Goal: Use online tool/utility: Utilize a website feature to perform a specific function

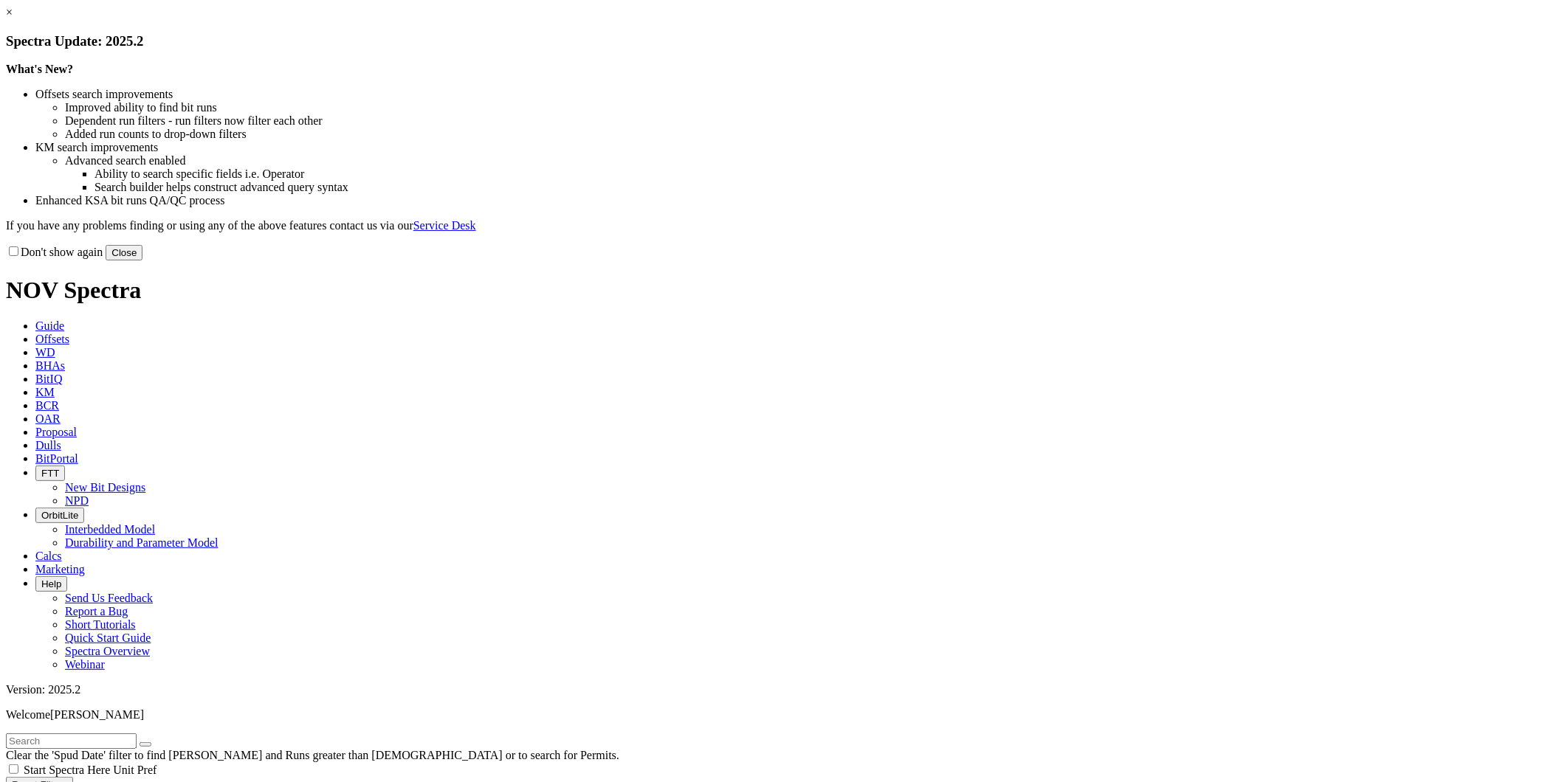
click at [143, 260] on button "Close" at bounding box center [123, 253] width 37 height 15
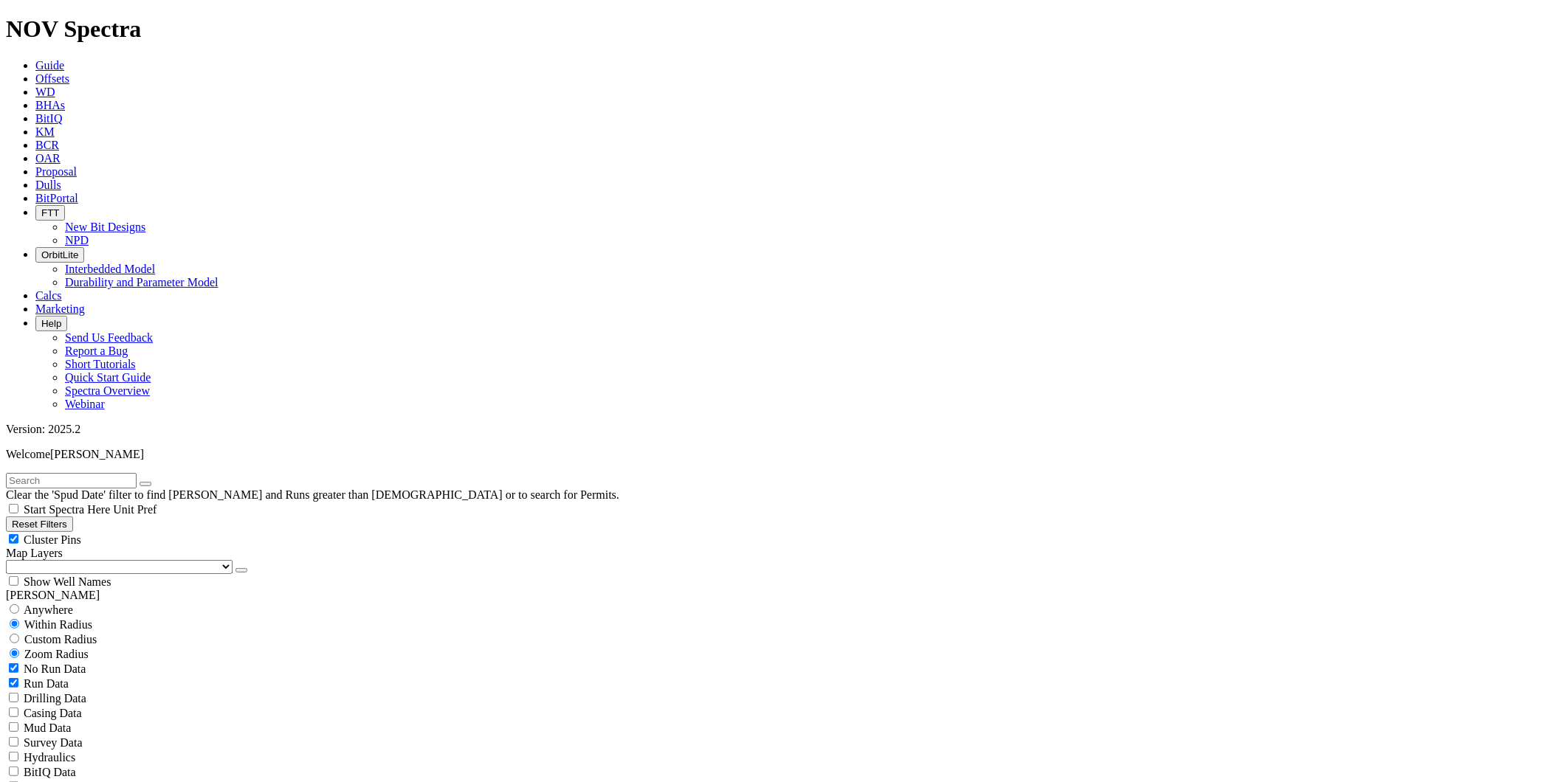
click at [62, 289] on span "Calcs" at bounding box center [49, 295] width 27 height 12
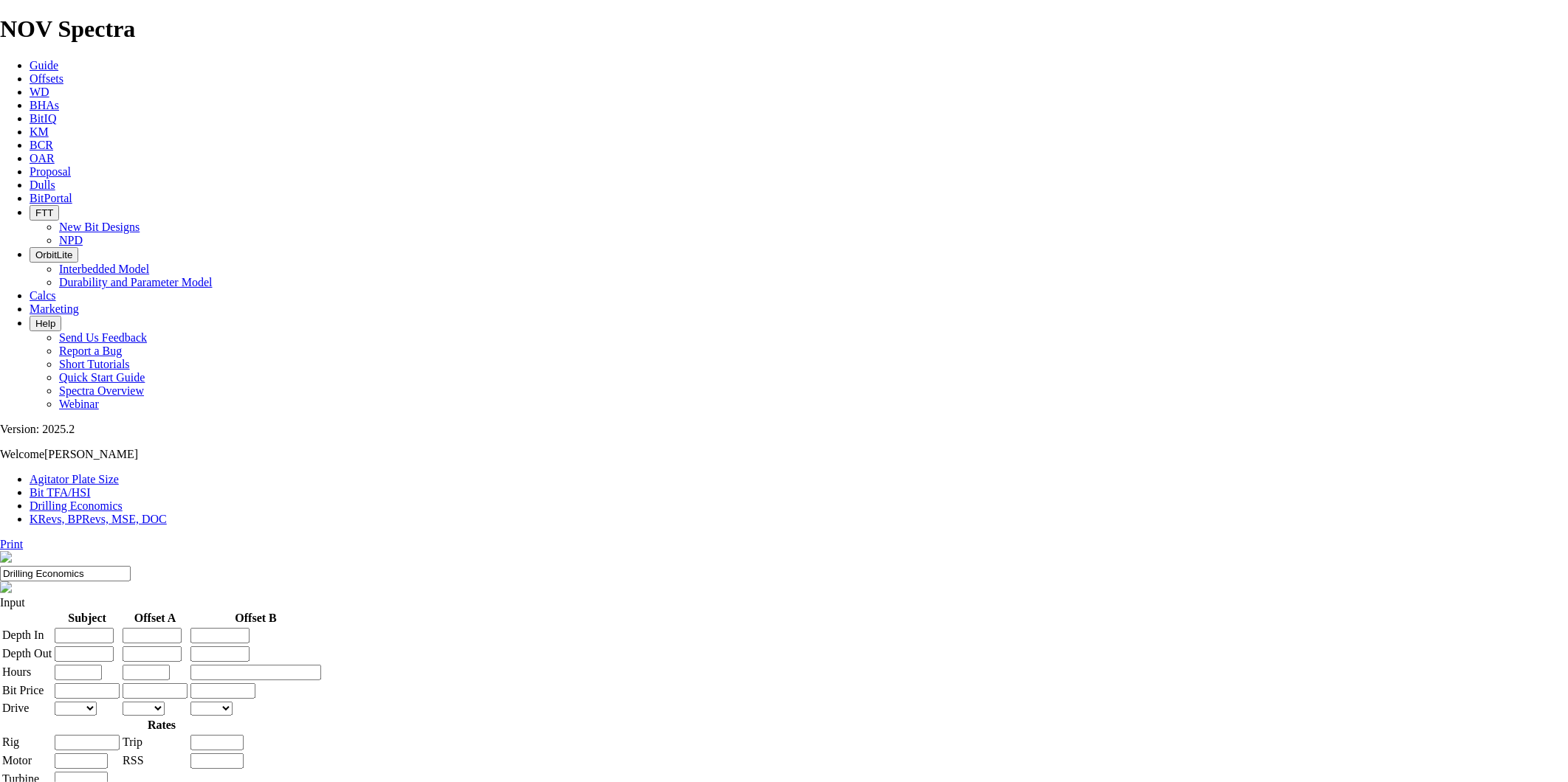
click at [91, 486] on link "Bit TFA/HSI" at bounding box center [60, 492] width 61 height 12
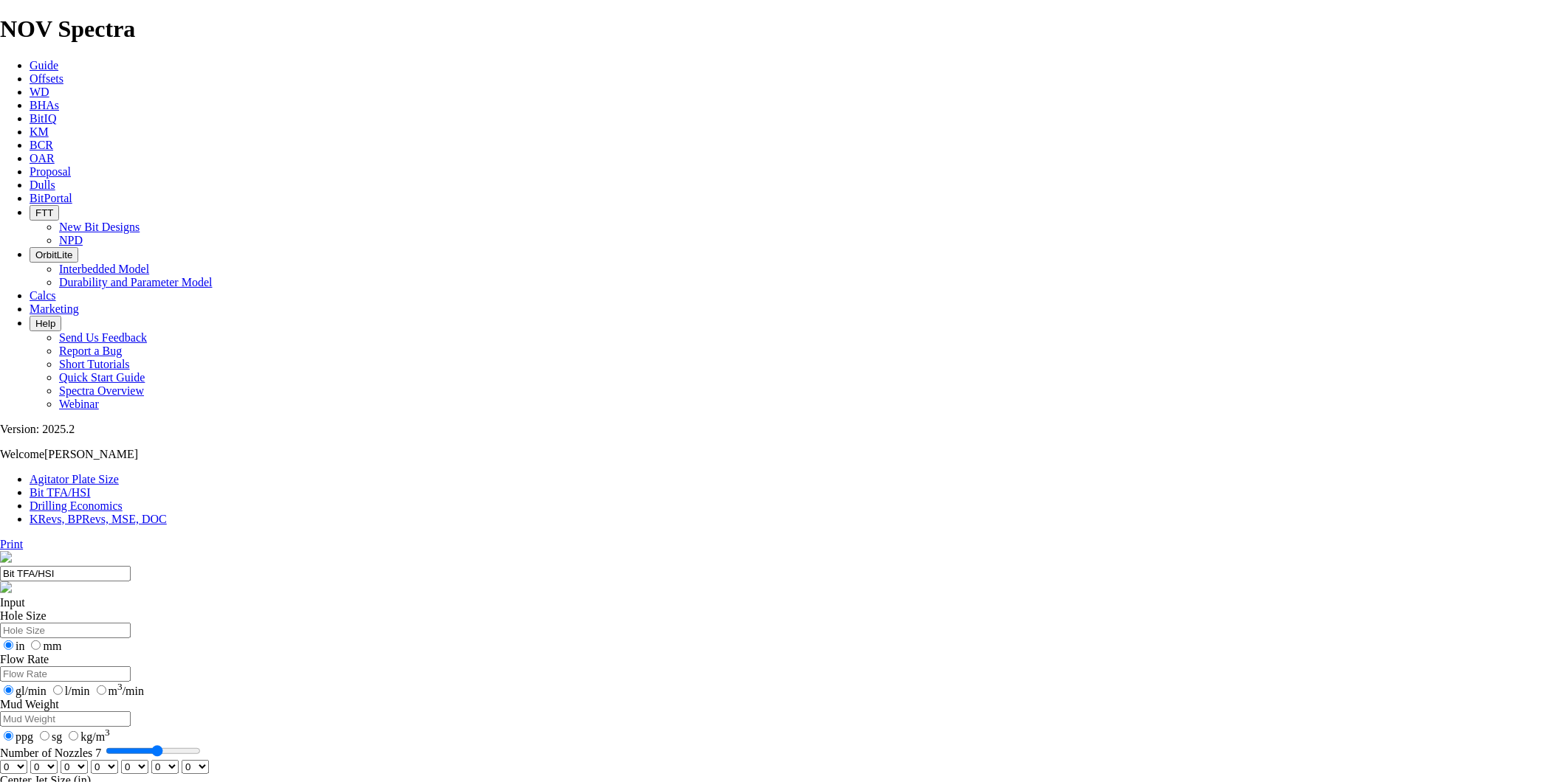
click at [130, 623] on input "Hole Size" at bounding box center [65, 631] width 130 height 15
type input "1"
type input "9.5"
click at [130, 666] on input "Flow Rate" at bounding box center [65, 674] width 130 height 15
drag, startPoint x: 577, startPoint y: 336, endPoint x: 598, endPoint y: 344, distance: 22.5
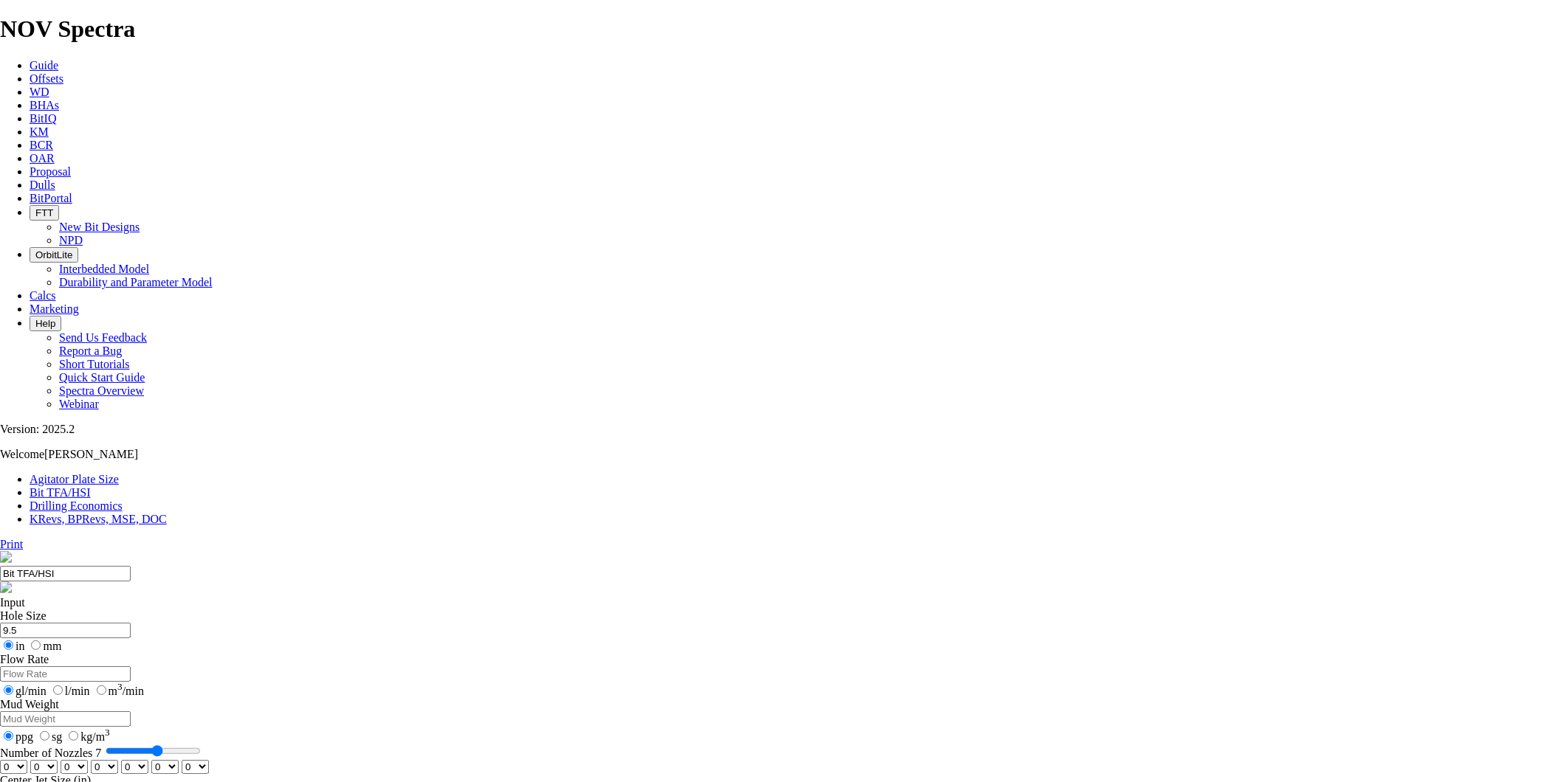
click at [130, 711] on input "Mud Weight" at bounding box center [65, 719] width 130 height 15
drag, startPoint x: 645, startPoint y: 389, endPoint x: 629, endPoint y: 398, distance: 18.4
type input "6"
click at [201, 746] on input "Number of Nozzles 6" at bounding box center [152, 751] width 95 height 11
click at [28, 760] on select "0 1 2 3 4 5 6 7 8 9 10 11 12 13 14 15 16 17 18 19 20 21 22 23 24 25 26 27 28 29…" at bounding box center [13, 767] width 28 height 14
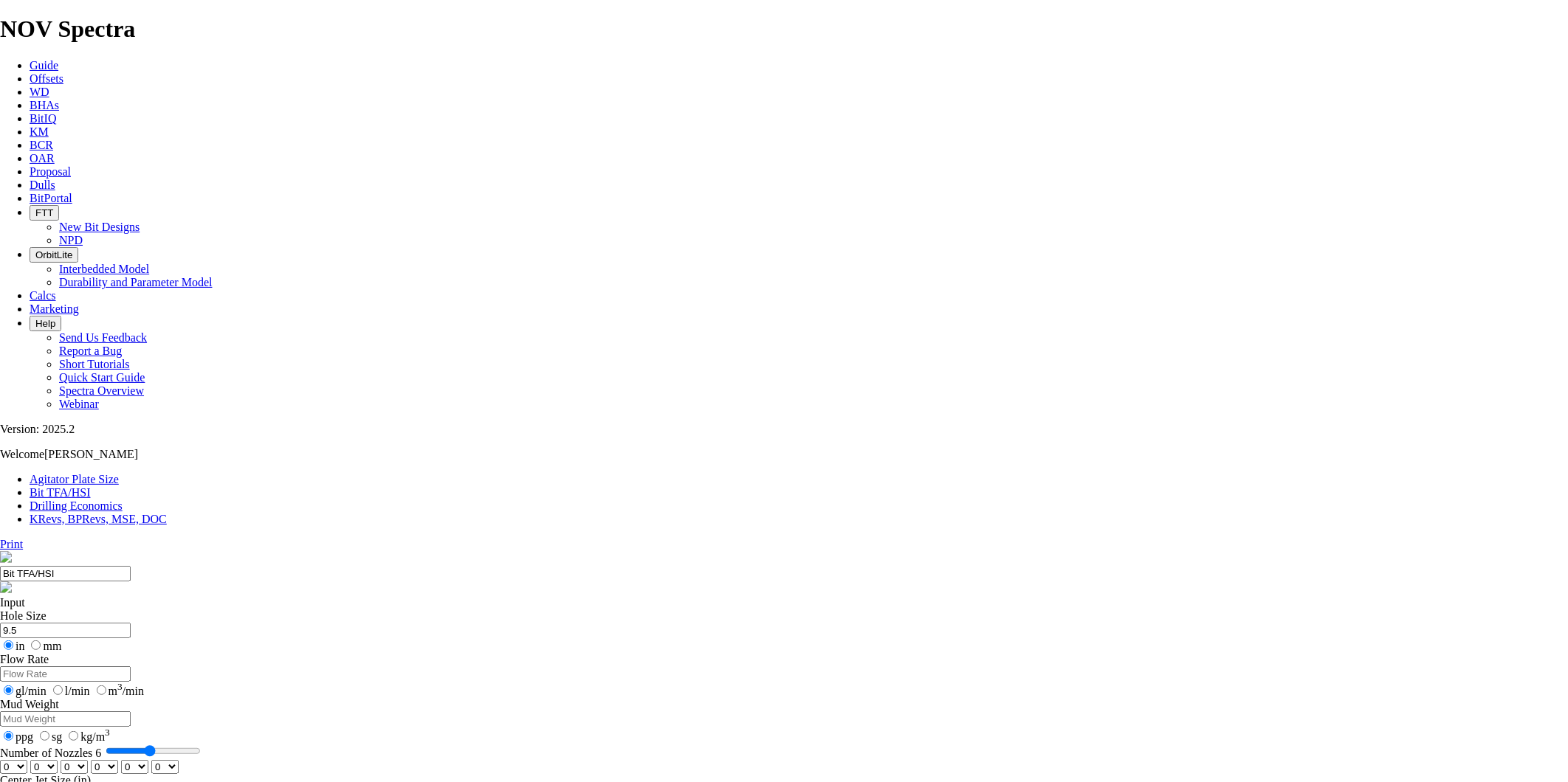
select select "number:18"
click at [28, 760] on select "0 1 2 3 4 5 6 7 8 9 10 11 12 13 14 15 16 17 18 19 20 21 22 23 24 25 26 27 28 29…" at bounding box center [13, 767] width 28 height 14
select select "number:18"
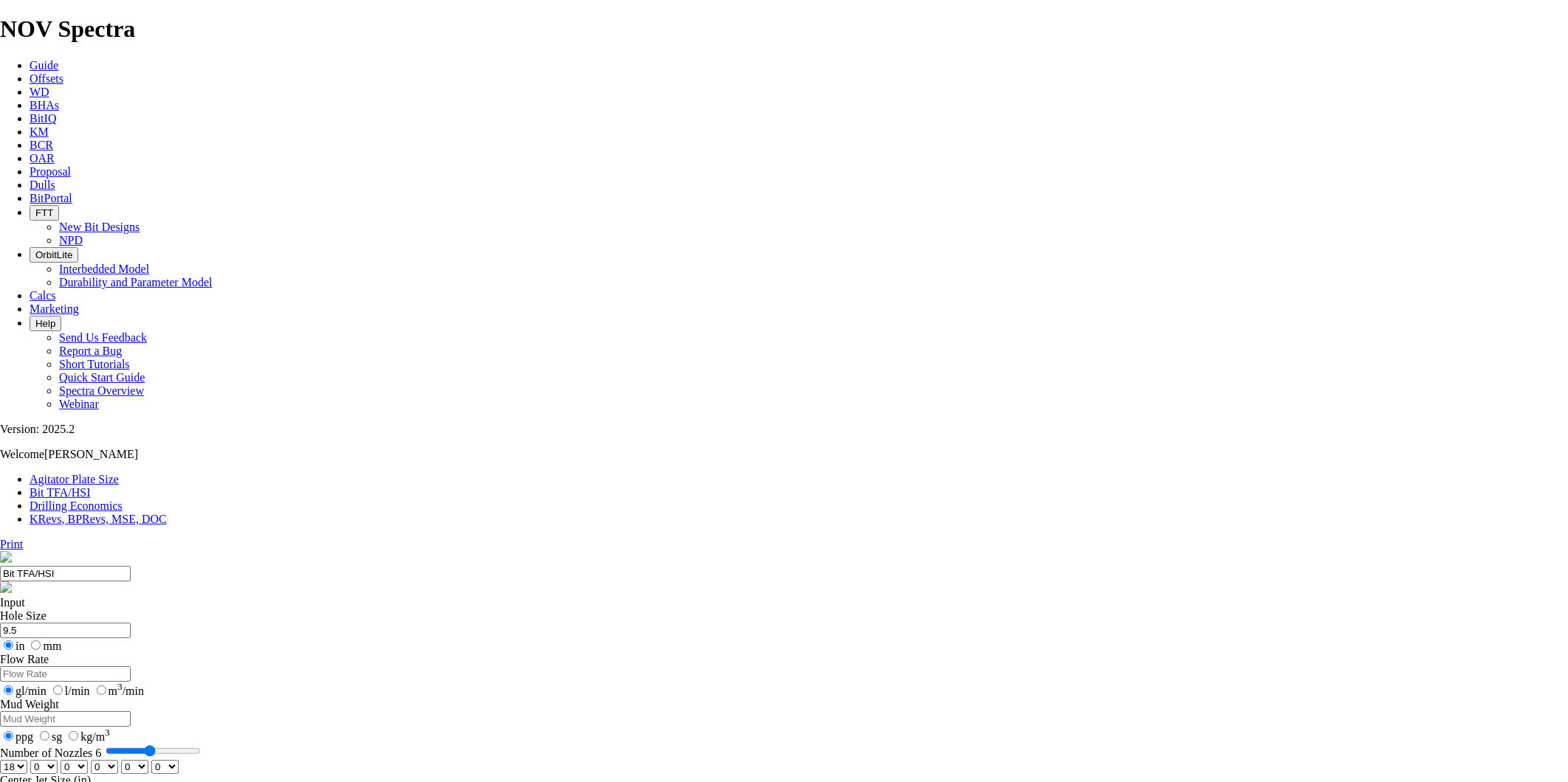
select select "number:18"
click at [28, 760] on select "0 1 2 3 4 5 6 7 8 9 10 11 12 13 14 15 16 17 18 19 20 21 22 23 24 25 26 27 28 29…" at bounding box center [13, 767] width 28 height 14
select select "number:16"
click at [28, 760] on select "0 1 2 3 4 5 6 7 8 9 10 11 12 13 14 15 16 17 18 19 20 21 22 23 24 25 26 27 28 29…" at bounding box center [13, 767] width 28 height 14
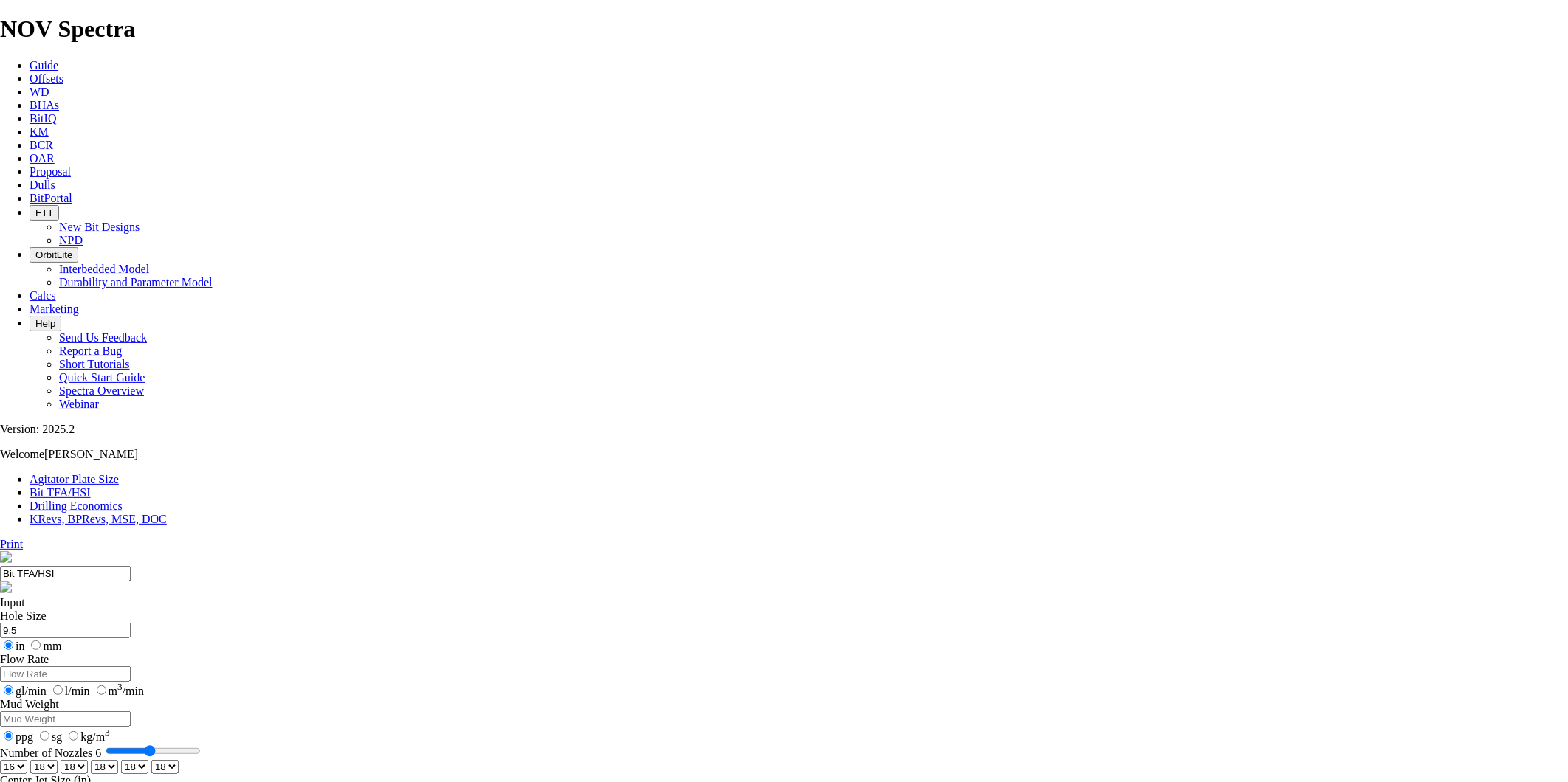
select select "number:16"
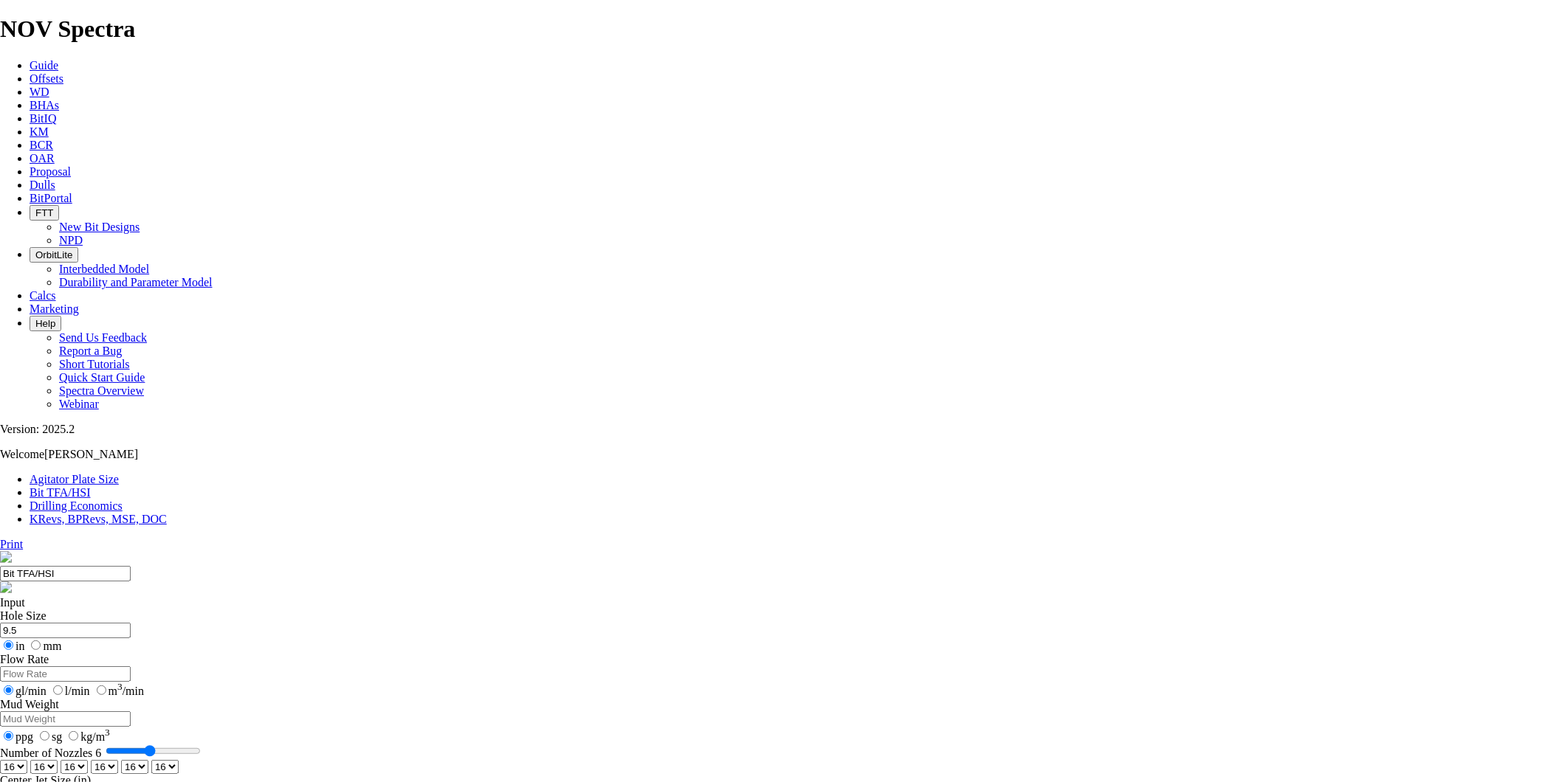
click at [28, 760] on select "0 1 2 3 4 5 6 7 8 9 10 11 12 13 14 15 16 17 18 19 20 21 22 23 24 25 26 27 28 29…" at bounding box center [13, 767] width 28 height 14
select select "number:14"
click at [28, 760] on select "0 1 2 3 4 5 6 7 8 9 10 11 12 13 14 15 16 17 18 19 20 21 22 23 24 25 26 27 28 29…" at bounding box center [13, 767] width 28 height 14
select select "number:14"
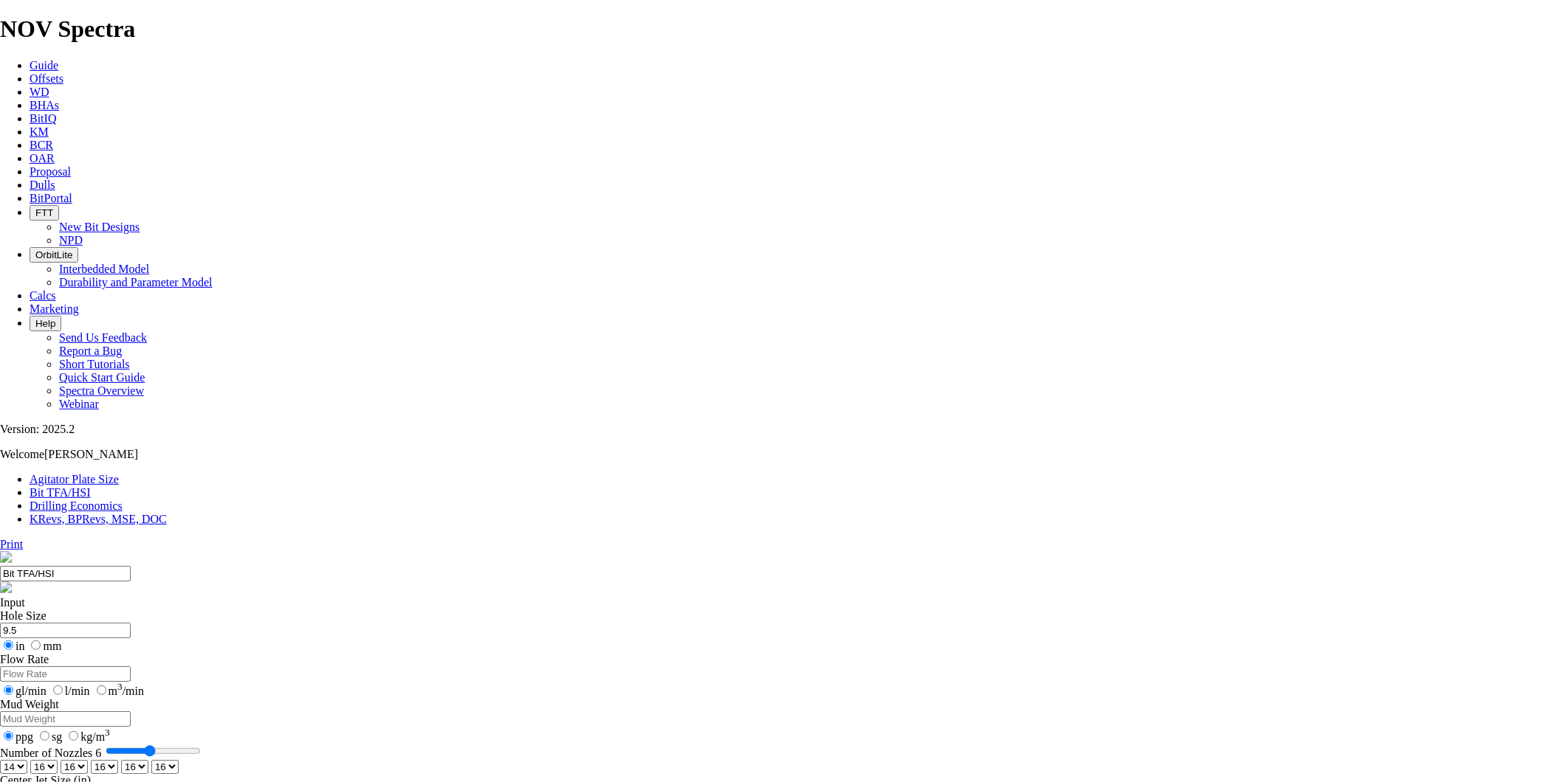
select select "number:14"
click at [28, 760] on select "0 1 2 3 4 5 6 7 8 9 10 11 12 13 14 15 16 17 18 19 20 21 22 23 24 25 26 27 28 29…" at bounding box center [13, 767] width 28 height 14
select select "number:16"
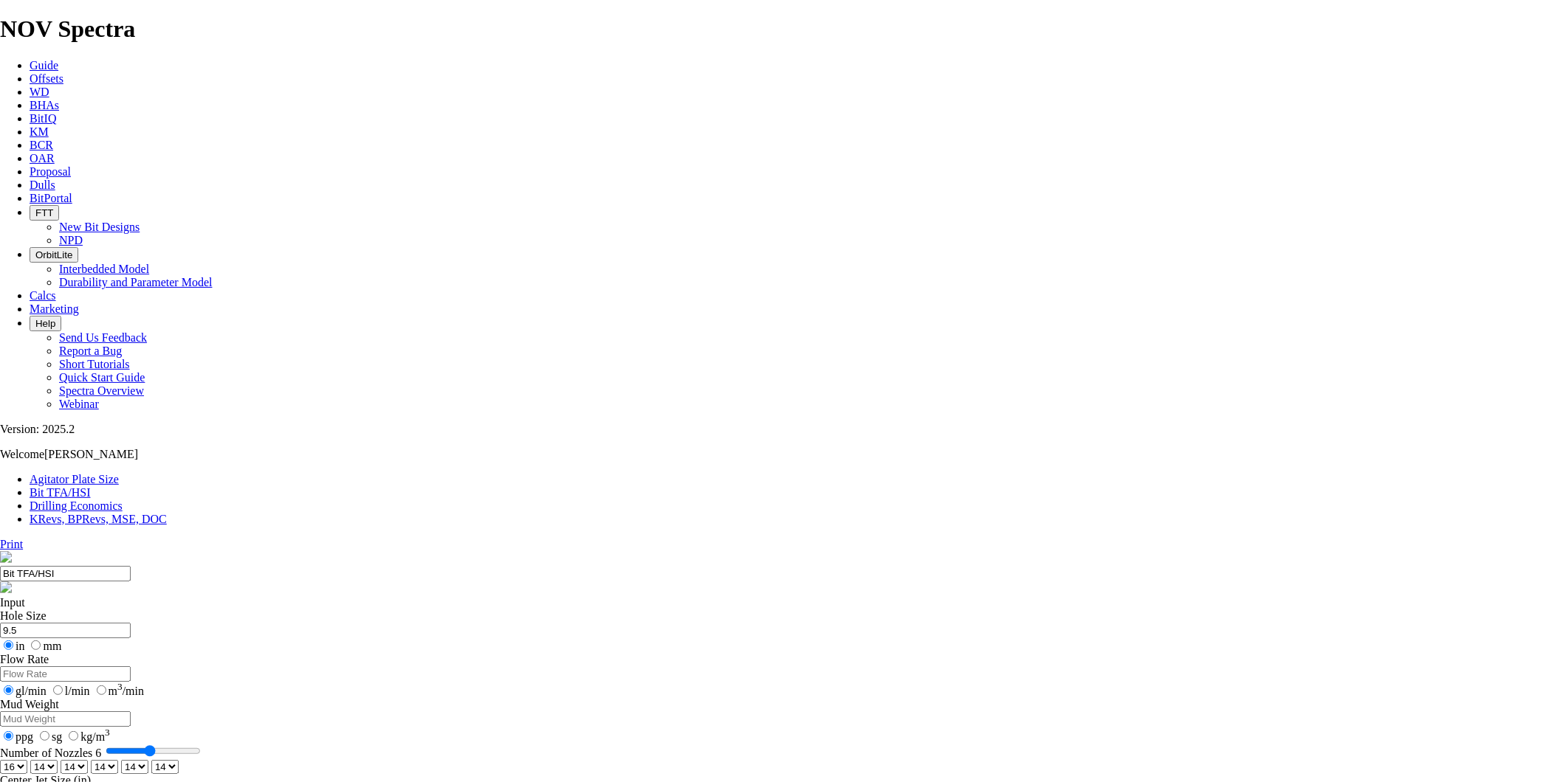
click at [28, 760] on select "0 1 2 3 4 5 6 7 8 9 10 11 12 13 14 15 16 17 18 19 20 21 22 23 24 25 26 27 28 29…" at bounding box center [13, 767] width 28 height 14
select select "number:16"
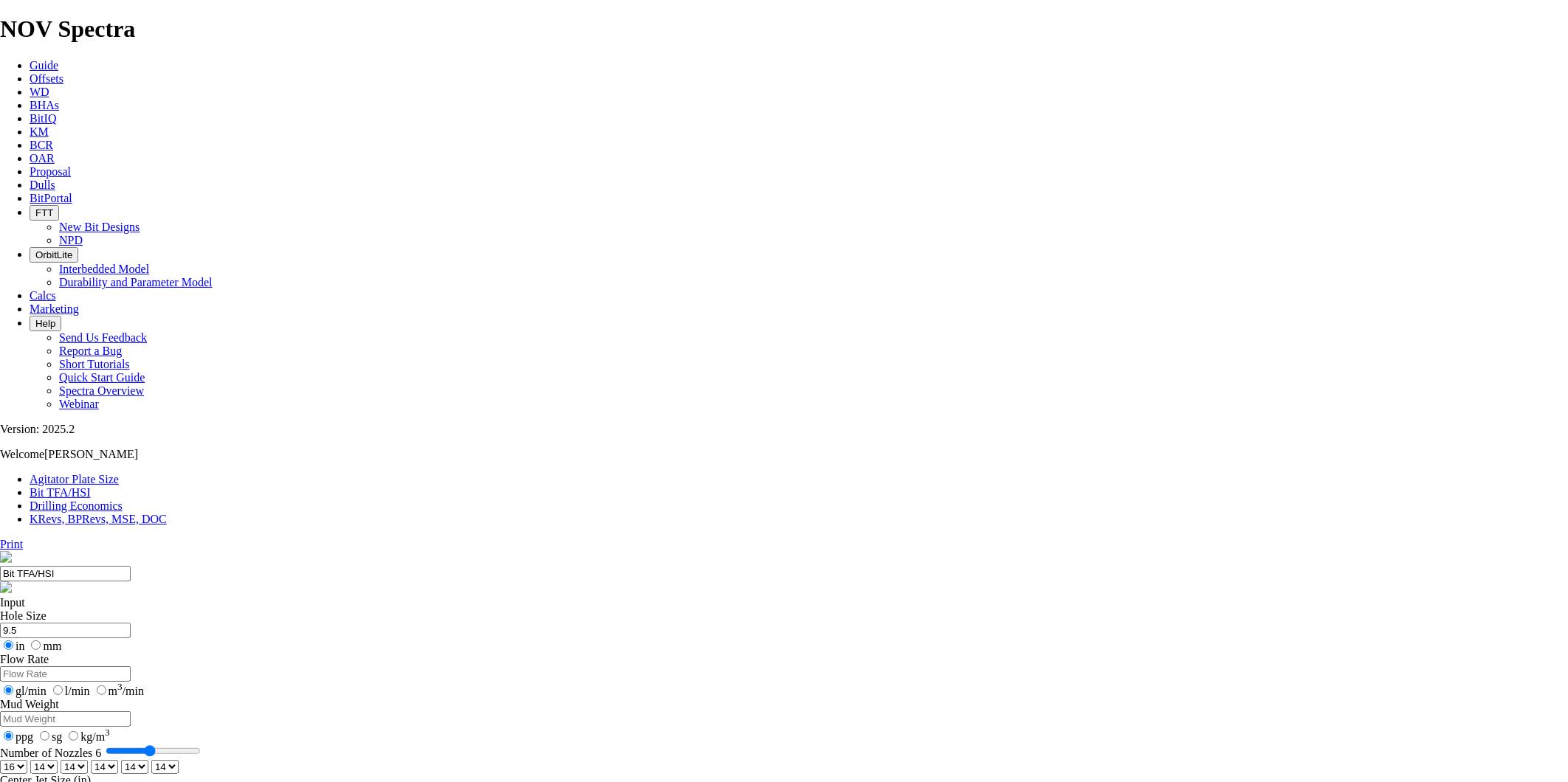
select select "number:16"
type input "7"
select select "number:0"
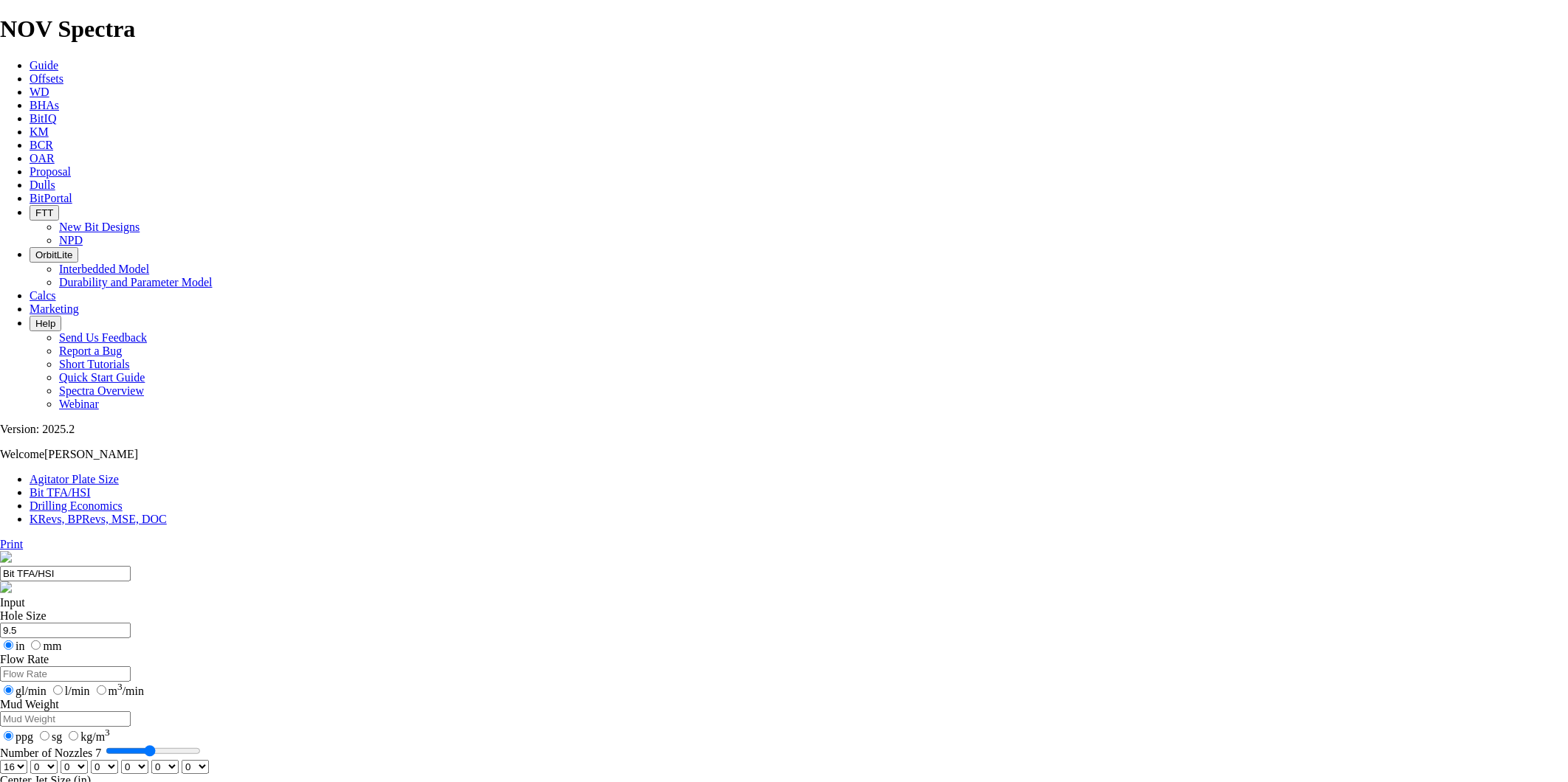
select select "number:0"
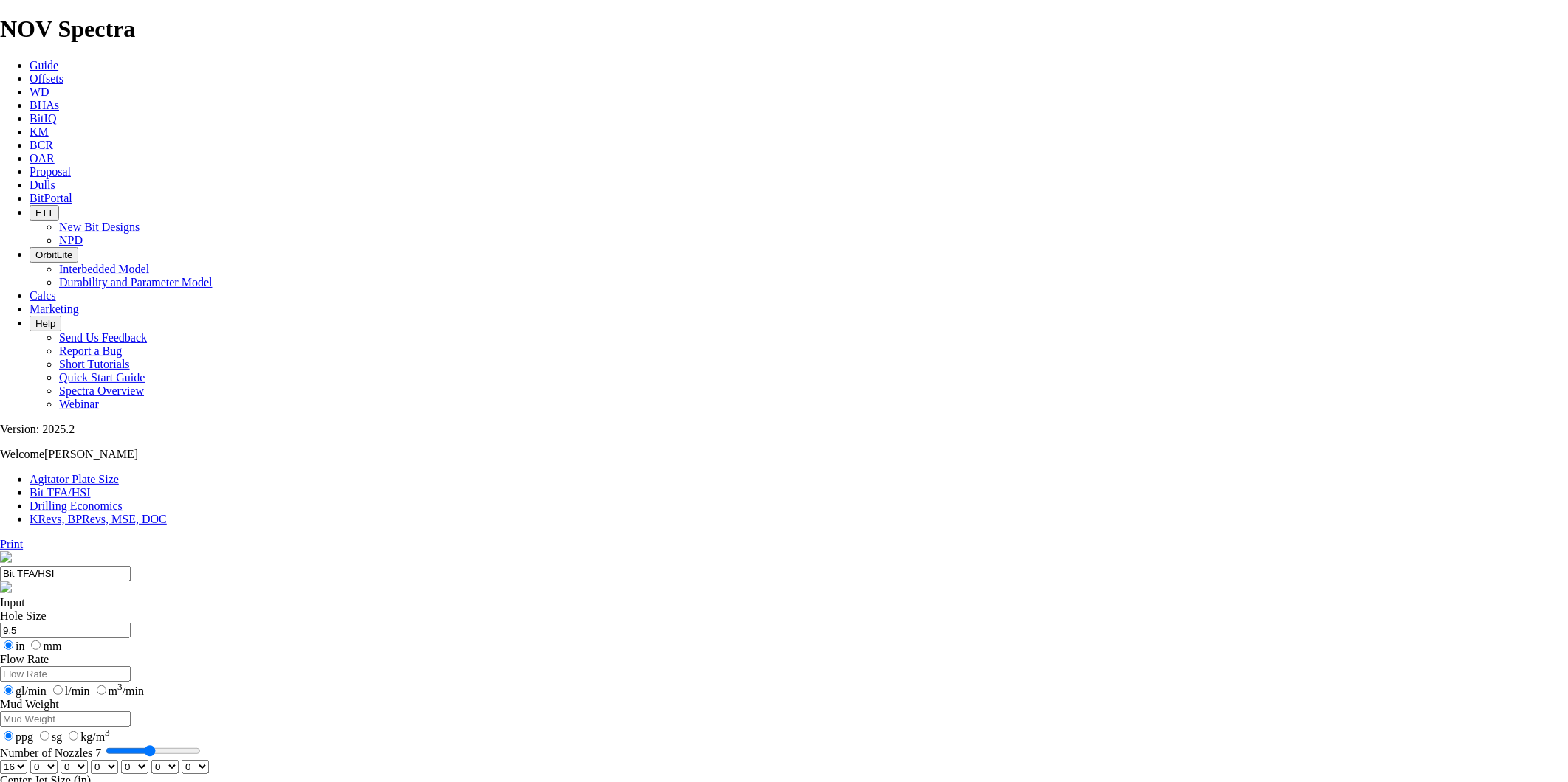
select select "number:0"
drag, startPoint x: 627, startPoint y: 385, endPoint x: 677, endPoint y: 392, distance: 50.5
type input "9"
click at [201, 746] on input "Number of Nozzles 9" at bounding box center [152, 751] width 95 height 11
click at [28, 760] on select "0 1 2 3 4 5 6 7 8 9 10 11 12 13 14 15 16 17 18 19 20 21 22 23 24 25 26 27 28 29…" at bounding box center [13, 767] width 28 height 14
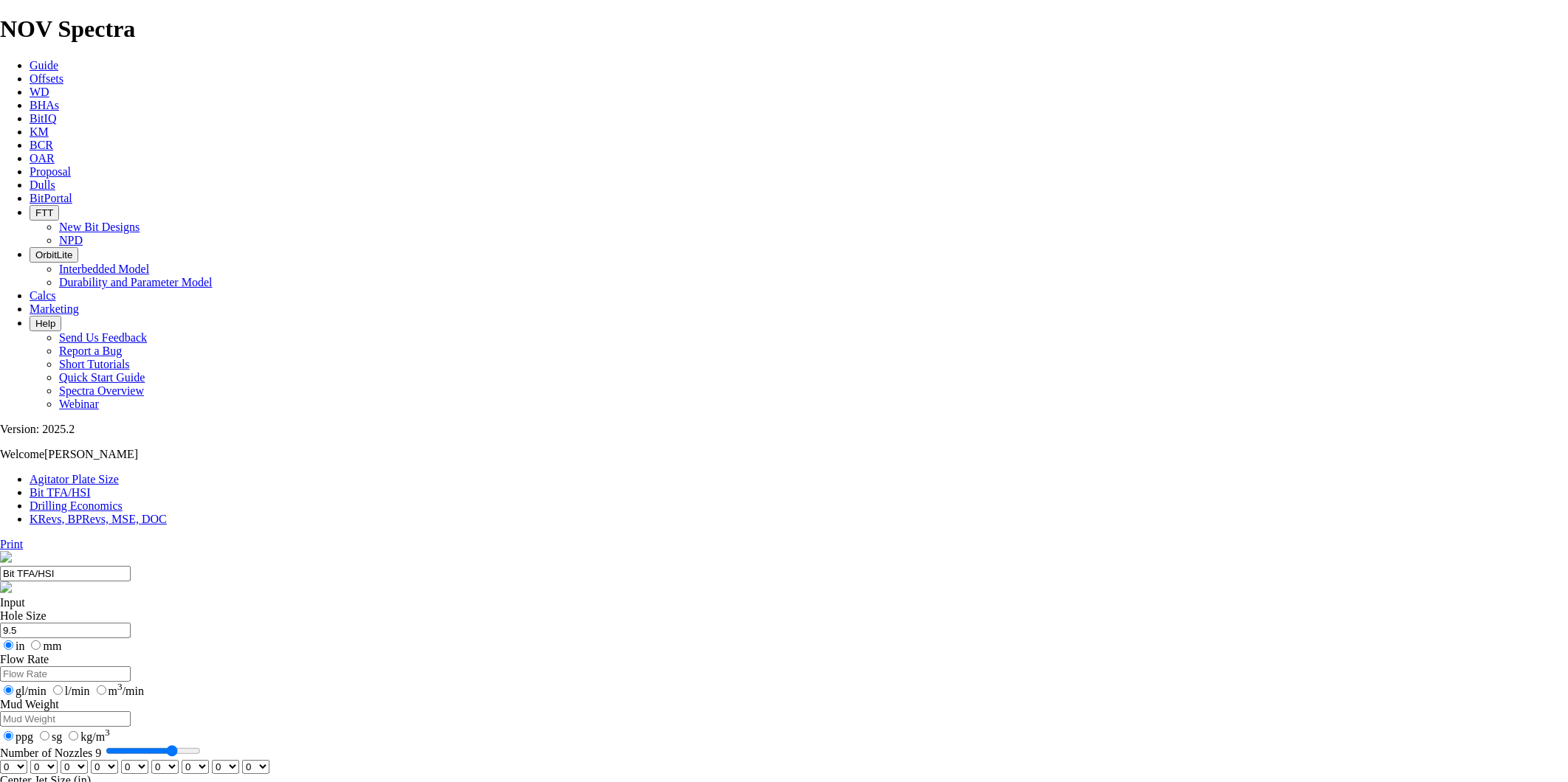
select select "number:21"
click at [28, 760] on select "0 1 2 3 4 5 6 7 8 9 10 11 12 13 14 15 16 17 18 19 20 21 22 23 24 25 26 27 28 29…" at bounding box center [13, 767] width 28 height 14
select select "number:21"
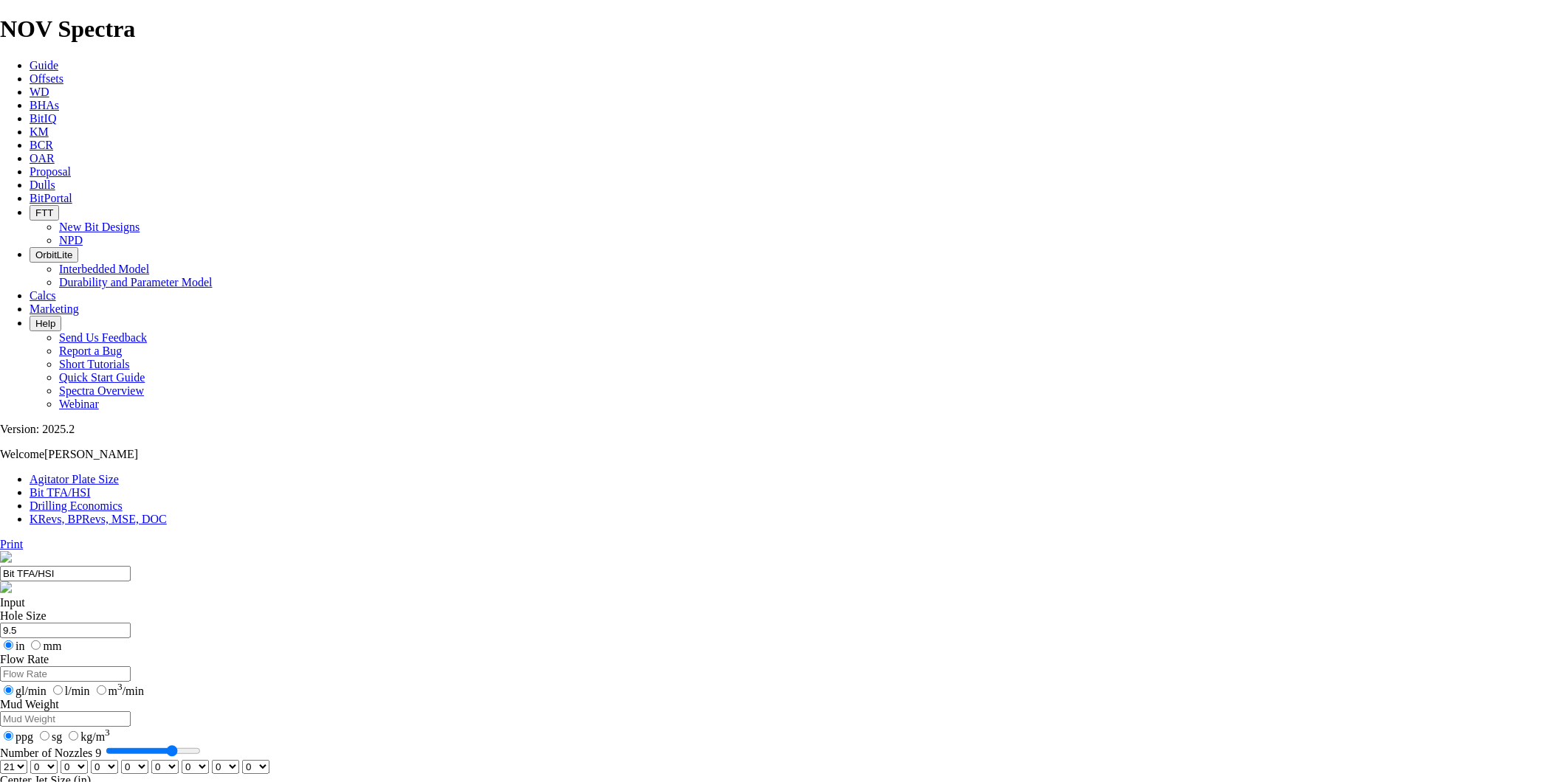
select select "number:21"
